Goal: Submit feedback/report problem

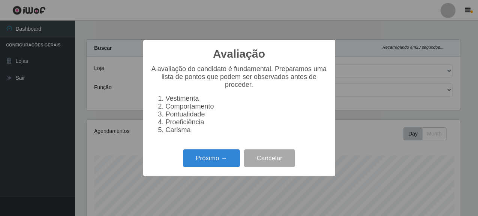
select select "496"
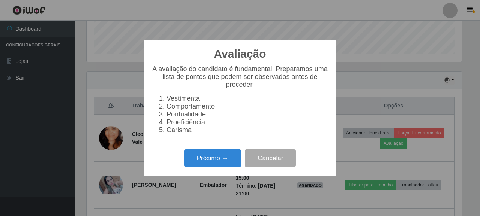
scroll to position [156, 375]
click at [222, 157] on button "Próximo →" at bounding box center [212, 159] width 57 height 18
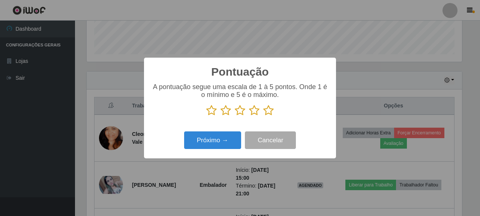
scroll to position [374891, 374671]
click at [268, 110] on icon at bounding box center [268, 110] width 11 height 11
click at [263, 116] on input "radio" at bounding box center [263, 116] width 0 height 0
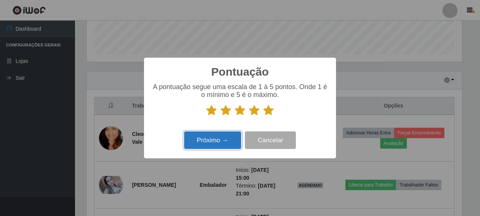
click at [224, 140] on button "Próximo →" at bounding box center [212, 141] width 57 height 18
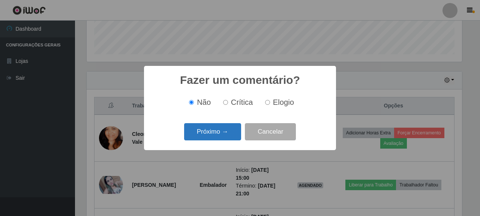
click at [230, 128] on button "Próximo →" at bounding box center [212, 132] width 57 height 18
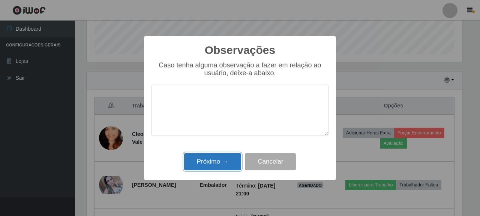
click at [211, 158] on button "Próximo →" at bounding box center [212, 162] width 57 height 18
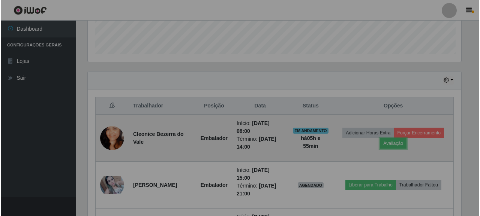
scroll to position [156, 380]
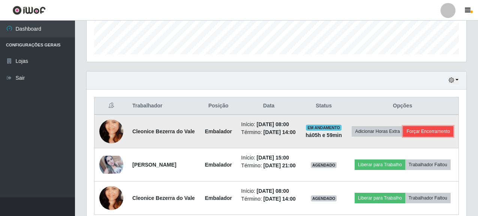
click at [403, 137] on button "Forçar Encerramento" at bounding box center [428, 131] width 50 height 11
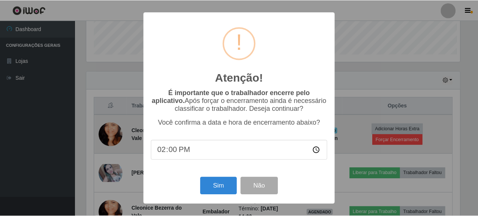
scroll to position [156, 375]
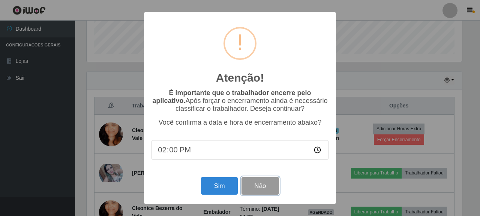
click at [263, 195] on button "Não" at bounding box center [260, 186] width 37 height 18
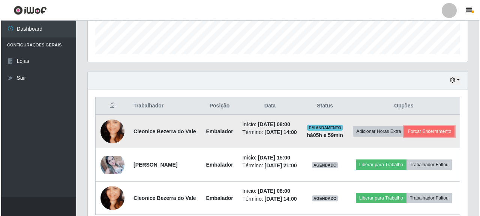
scroll to position [251, 0]
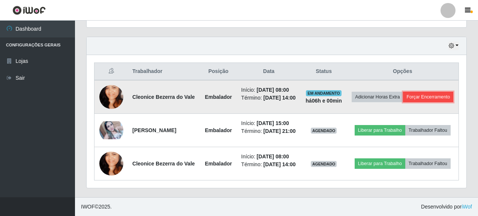
click at [403, 102] on button "Forçar Encerramento" at bounding box center [428, 97] width 50 height 11
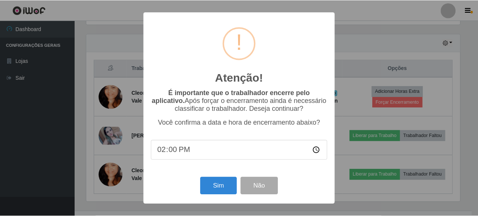
scroll to position [156, 375]
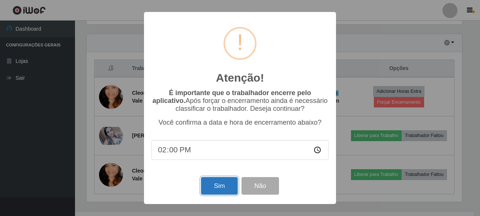
click at [222, 186] on button "Sim" at bounding box center [219, 186] width 36 height 18
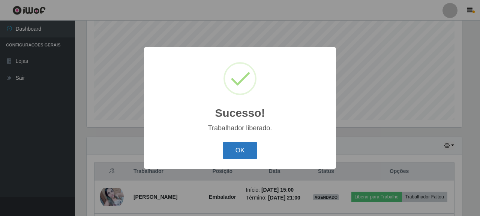
click at [230, 150] on button "OK" at bounding box center [240, 151] width 35 height 18
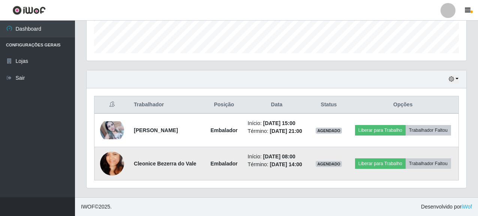
scroll to position [226, 0]
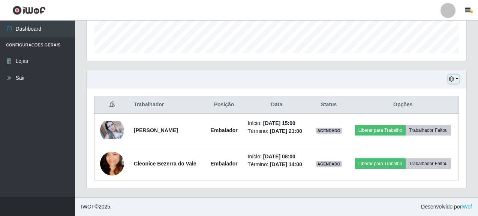
click at [452, 77] on icon "button" at bounding box center [451, 79] width 5 height 5
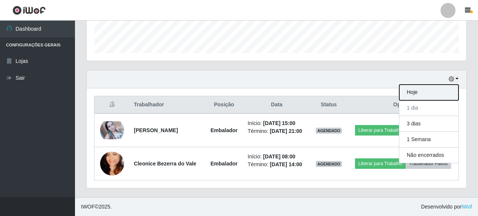
click at [413, 85] on button "Hoje" at bounding box center [428, 93] width 59 height 16
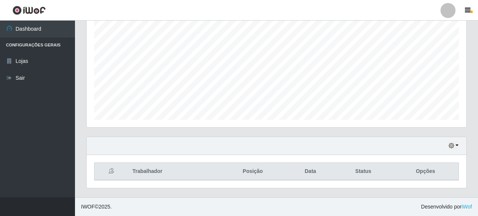
scroll to position [187, 0]
